Goal: Navigation & Orientation: Find specific page/section

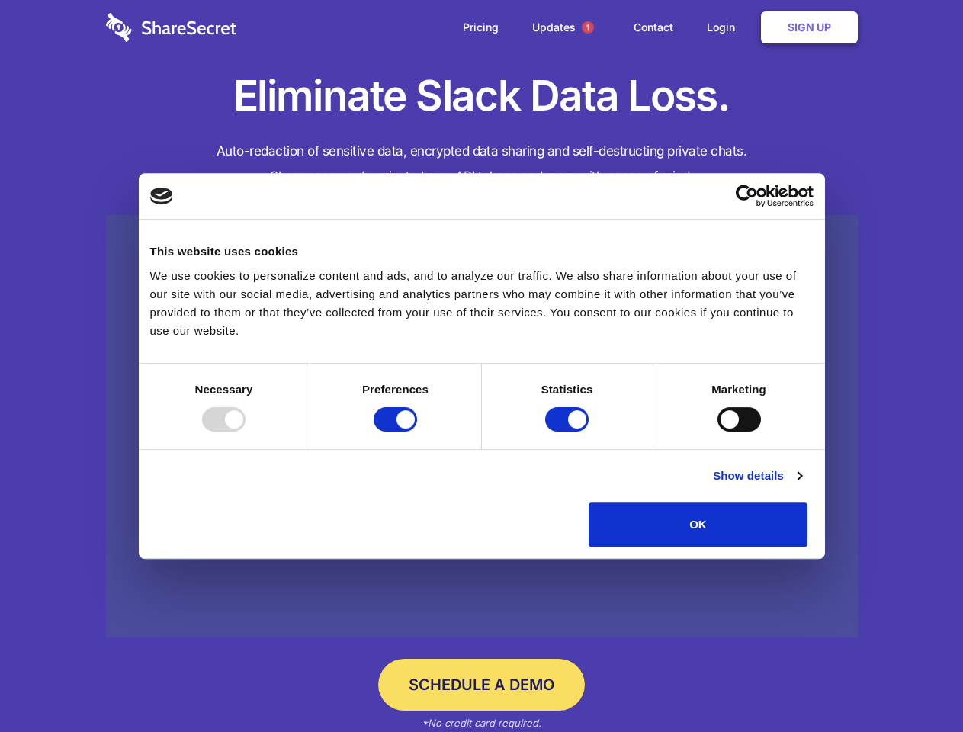
click at [245, 431] on div at bounding box center [223, 419] width 43 height 24
click at [417, 431] on input "Preferences" at bounding box center [395, 419] width 43 height 24
checkbox input "false"
click at [569, 431] on input "Statistics" at bounding box center [566, 419] width 43 height 24
checkbox input "false"
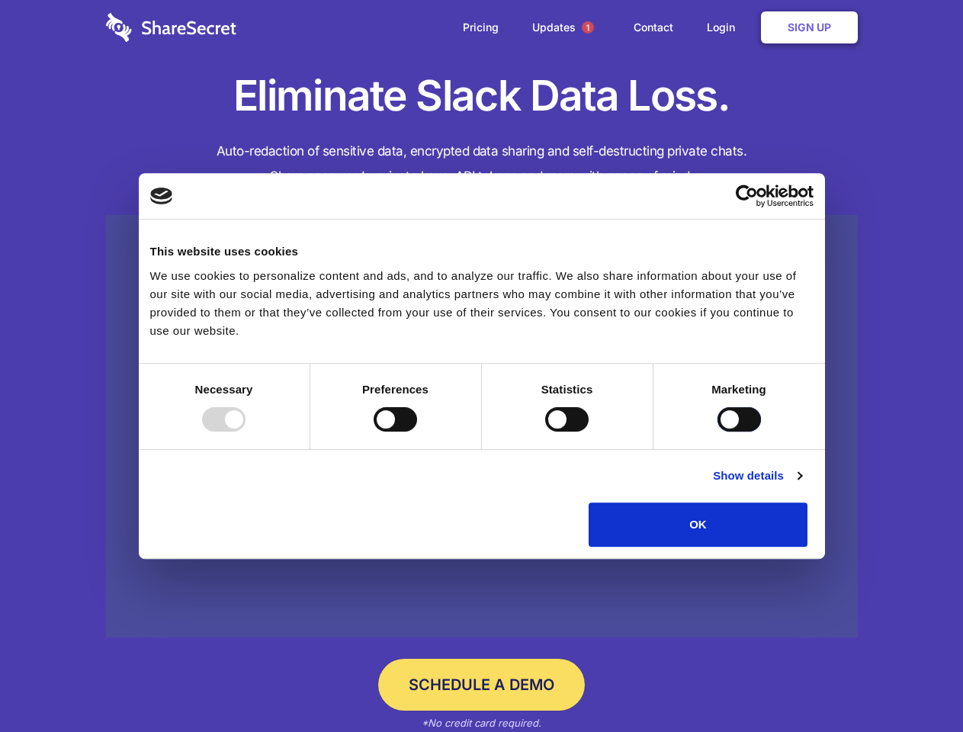
click at [717, 431] on input "Marketing" at bounding box center [738, 419] width 43 height 24
checkbox input "true"
click at [801, 485] on link "Show details" at bounding box center [757, 476] width 88 height 18
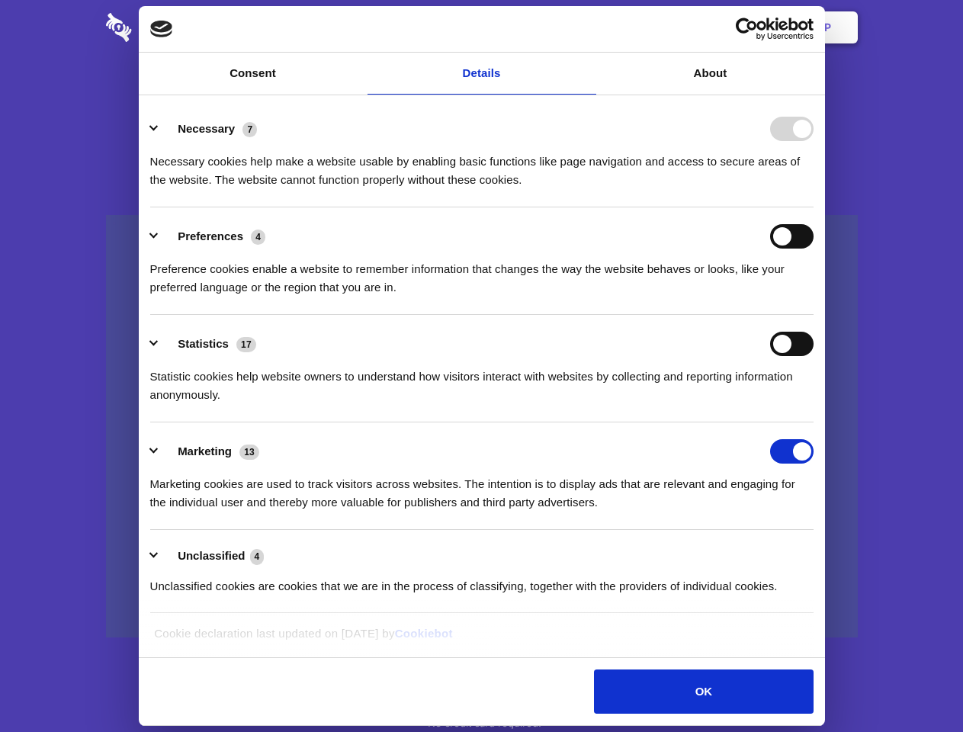
click at [813, 207] on li "Necessary 7 Necessary cookies help make a website usable by enabling basic func…" at bounding box center [481, 153] width 663 height 107
click at [587, 27] on span "1" at bounding box center [588, 27] width 12 height 12
